Goal: Navigation & Orientation: Find specific page/section

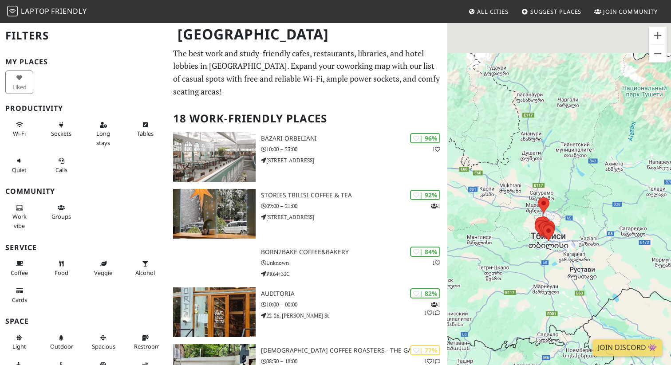
drag, startPoint x: 548, startPoint y: 92, endPoint x: 549, endPoint y: 175, distance: 82.9
click at [549, 175] on div "Для навигации используйте клавиши со стрелками." at bounding box center [559, 204] width 224 height 365
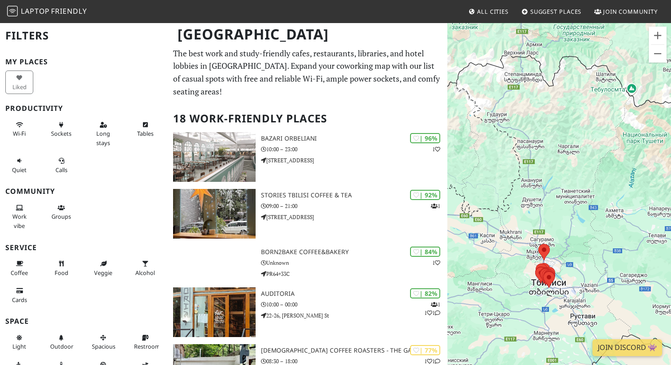
drag, startPoint x: 539, startPoint y: 157, endPoint x: 560, endPoint y: 308, distance: 153.1
click at [560, 308] on div "Для навигации используйте клавиши со стрелками." at bounding box center [559, 204] width 224 height 365
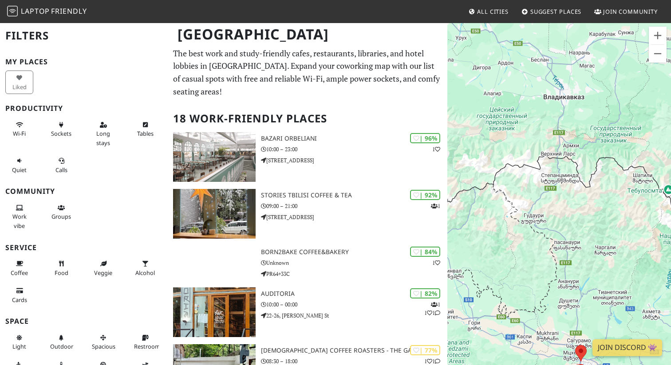
drag, startPoint x: 555, startPoint y: 287, endPoint x: 539, endPoint y: 91, distance: 197.2
click at [539, 92] on div "Для навигации используйте клавиши со стрелками." at bounding box center [559, 204] width 224 height 365
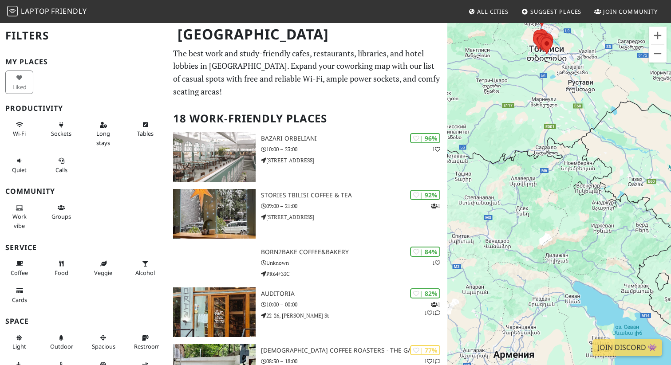
click at [556, 176] on div "Для навигации используйте клавиши со стрелками." at bounding box center [559, 204] width 224 height 365
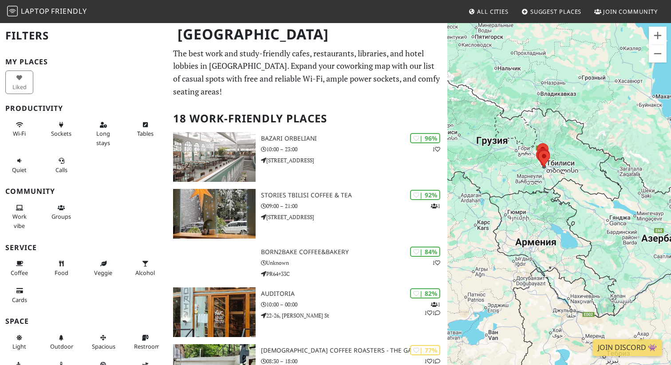
drag, startPoint x: 568, startPoint y: 200, endPoint x: 557, endPoint y: 222, distance: 24.4
click at [557, 222] on div "Для навигации используйте клавиши со стрелками." at bounding box center [559, 204] width 224 height 365
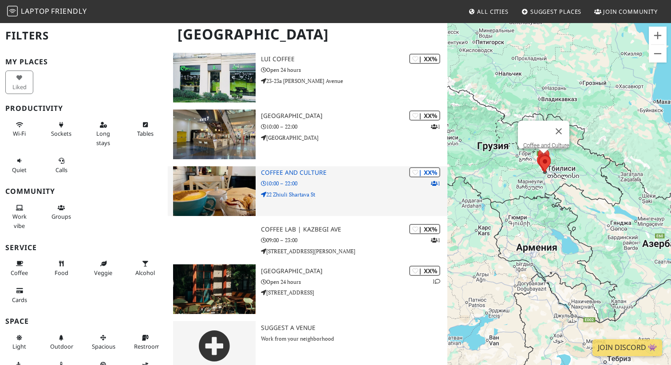
scroll to position [802, 0]
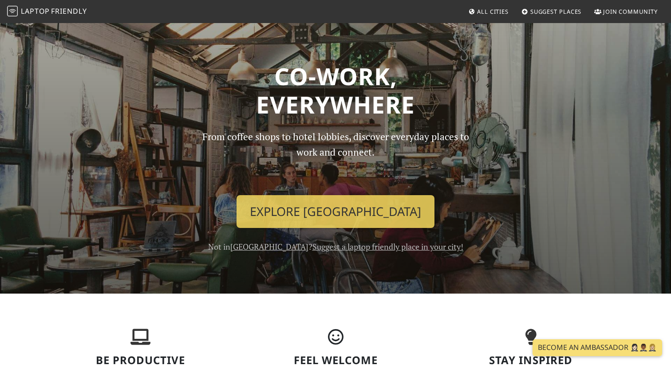
click at [494, 12] on span "All Cities" at bounding box center [492, 12] width 31 height 8
click at [267, 252] on link "[GEOGRAPHIC_DATA]" at bounding box center [269, 246] width 78 height 11
click at [477, 13] on span "All Cities" at bounding box center [492, 12] width 31 height 8
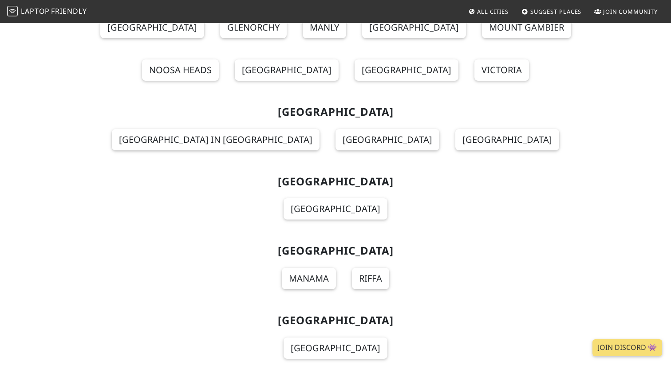
scroll to position [685, 0]
